Goal: Task Accomplishment & Management: Complete application form

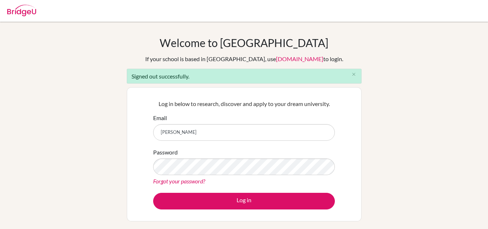
type input "[PERSON_NAME][EMAIL_ADDRESS][PERSON_NAME][DOMAIN_NAME]"
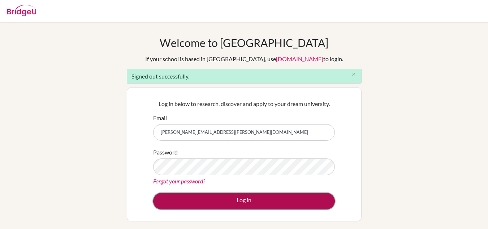
click at [250, 201] on button "Log in" at bounding box center [244, 201] width 182 height 17
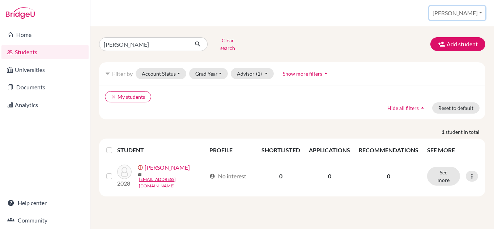
click at [477, 12] on button "Anna" at bounding box center [457, 13] width 56 height 14
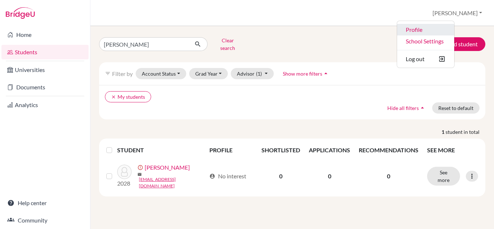
click at [448, 30] on link "Profile" at bounding box center [425, 30] width 57 height 12
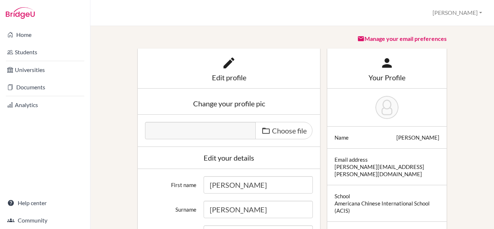
click at [12, 32] on icon at bounding box center [10, 34] width 6 height 9
click at [27, 35] on link "Home" at bounding box center [44, 34] width 87 height 14
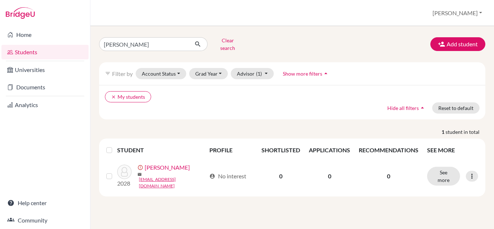
click at [29, 69] on link "Universities" at bounding box center [44, 70] width 87 height 14
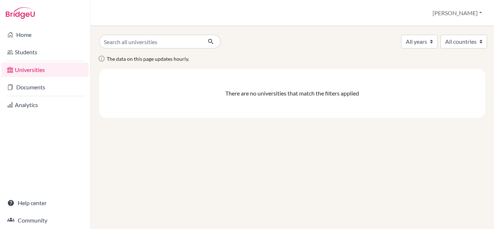
click at [28, 54] on link "Students" at bounding box center [44, 52] width 87 height 14
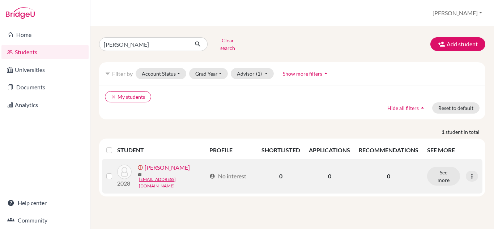
click at [167, 168] on link "[PERSON_NAME]" at bounding box center [167, 167] width 45 height 9
click at [165, 168] on link "[PERSON_NAME]" at bounding box center [167, 167] width 45 height 9
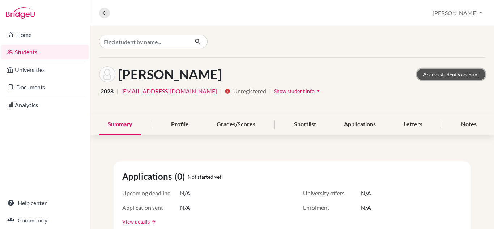
click at [436, 73] on link "Access student's account" at bounding box center [451, 74] width 68 height 11
click at [47, 50] on link "Students" at bounding box center [44, 52] width 87 height 14
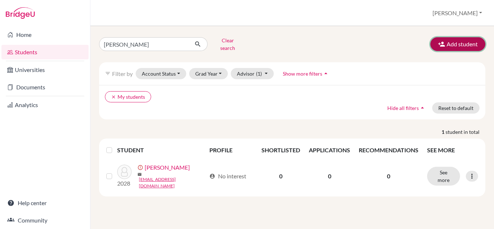
click at [452, 43] on button "Add student" at bounding box center [457, 44] width 55 height 14
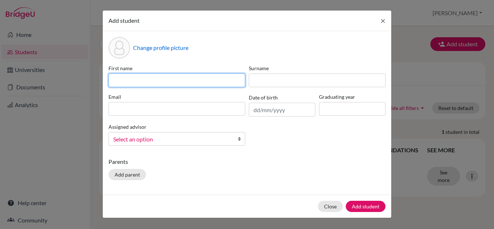
click at [129, 78] on input at bounding box center [176, 80] width 137 height 14
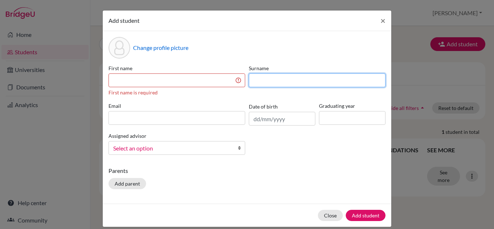
click at [258, 82] on input at bounding box center [317, 80] width 137 height 14
type input "[PERSON_NAME]"
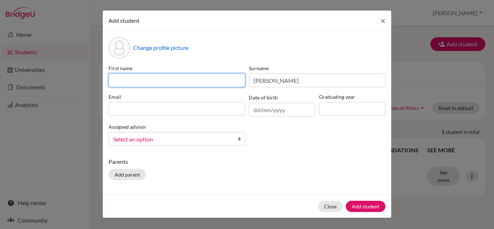
click at [119, 77] on input at bounding box center [176, 80] width 137 height 14
click at [151, 81] on input "Yuning (Angele)" at bounding box center [176, 80] width 137 height 14
drag, startPoint x: 170, startPoint y: 69, endPoint x: 142, endPoint y: 81, distance: 30.6
click at [142, 81] on input "Yuning (Ang)" at bounding box center [176, 80] width 137 height 14
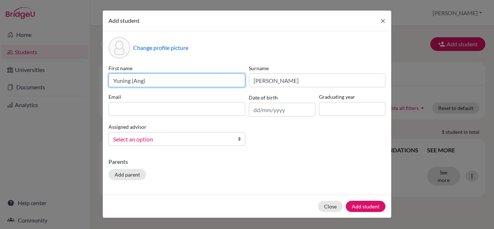
click at [143, 82] on input "Yuning (Ang)" at bounding box center [176, 80] width 137 height 14
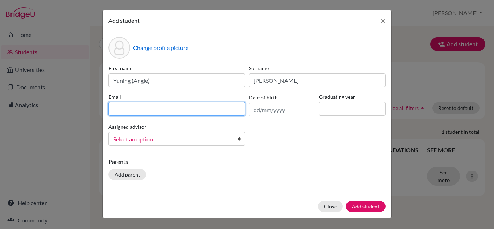
click at [119, 109] on input at bounding box center [176, 109] width 137 height 14
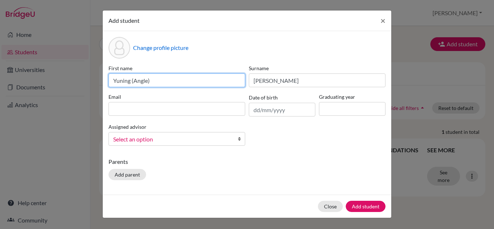
click at [143, 81] on input "Yuning (Angle)" at bounding box center [176, 80] width 137 height 14
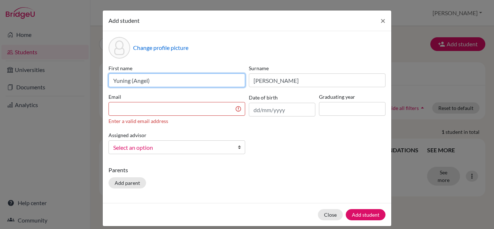
type input "Yuning (Angel)"
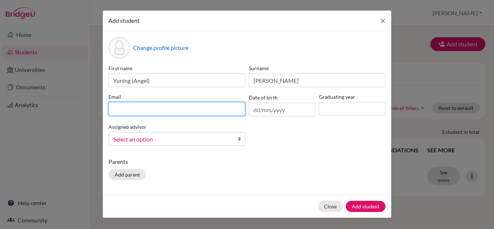
click at [121, 110] on input at bounding box center [176, 109] width 137 height 14
type input "[EMAIL_ADDRESS][DOMAIN_NAME]"
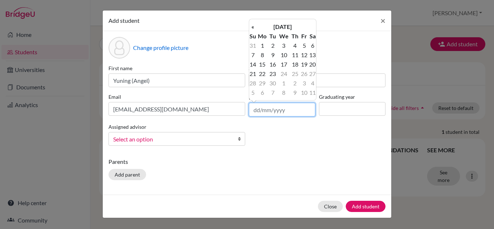
click at [258, 108] on input "text" at bounding box center [282, 110] width 66 height 14
click at [258, 108] on input "04/08/" at bounding box center [282, 110] width 66 height 14
click at [268, 111] on input "04/08/" at bounding box center [282, 110] width 66 height 14
click at [276, 109] on input "04/03/" at bounding box center [282, 110] width 66 height 14
type input "[DATE]"
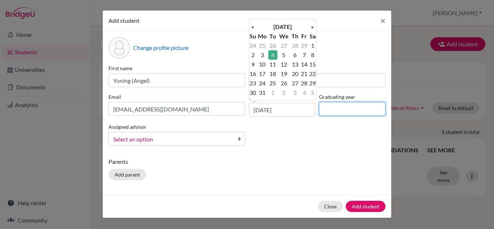
click at [341, 109] on input at bounding box center [352, 109] width 66 height 14
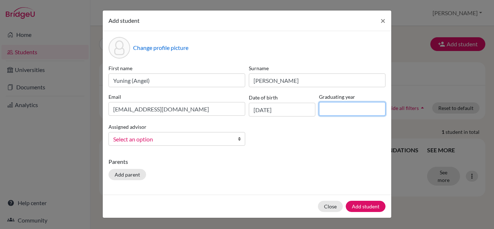
type input "2028"
click at [241, 141] on b at bounding box center [240, 138] width 7 height 13
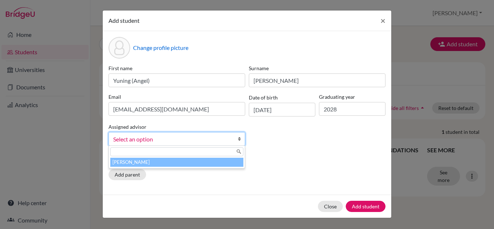
click at [205, 164] on li "[PERSON_NAME]" at bounding box center [176, 162] width 133 height 9
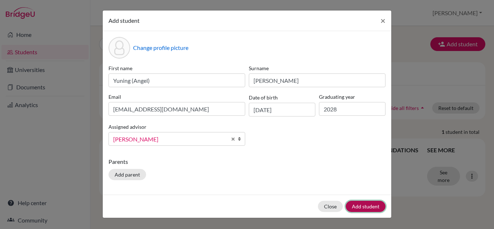
click at [366, 206] on button "Add student" at bounding box center [365, 206] width 40 height 11
